Goal: Go to known website: Access a specific website the user already knows

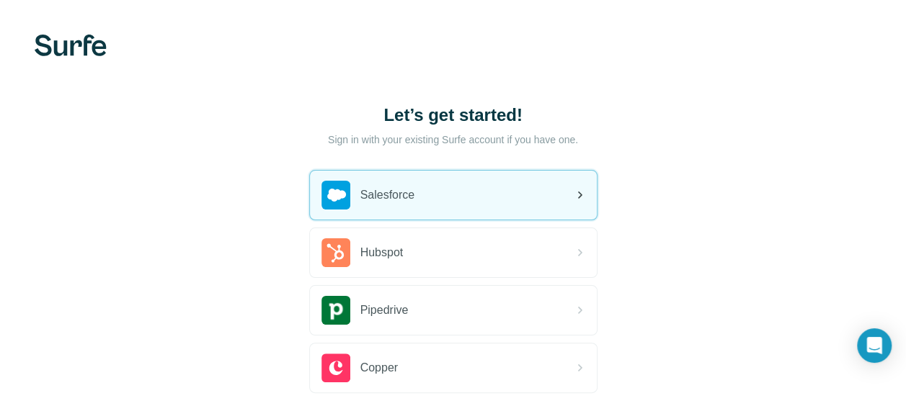
click at [406, 197] on span "Salesforce" at bounding box center [387, 195] width 55 height 17
click at [231, 178] on div "Let’s get started! Sign in with your existing Surfe account if you have one. Sa…" at bounding box center [453, 267] width 906 height 535
